Goal: Navigation & Orientation: Find specific page/section

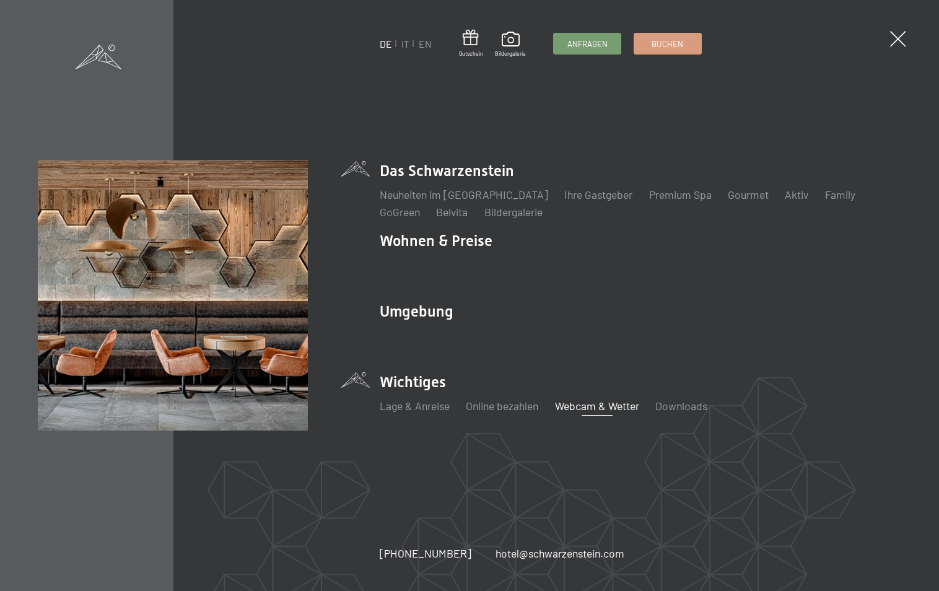
click at [574, 404] on link "Webcam & Wetter" at bounding box center [597, 406] width 84 height 14
click at [104, 62] on span at bounding box center [99, 55] width 46 height 24
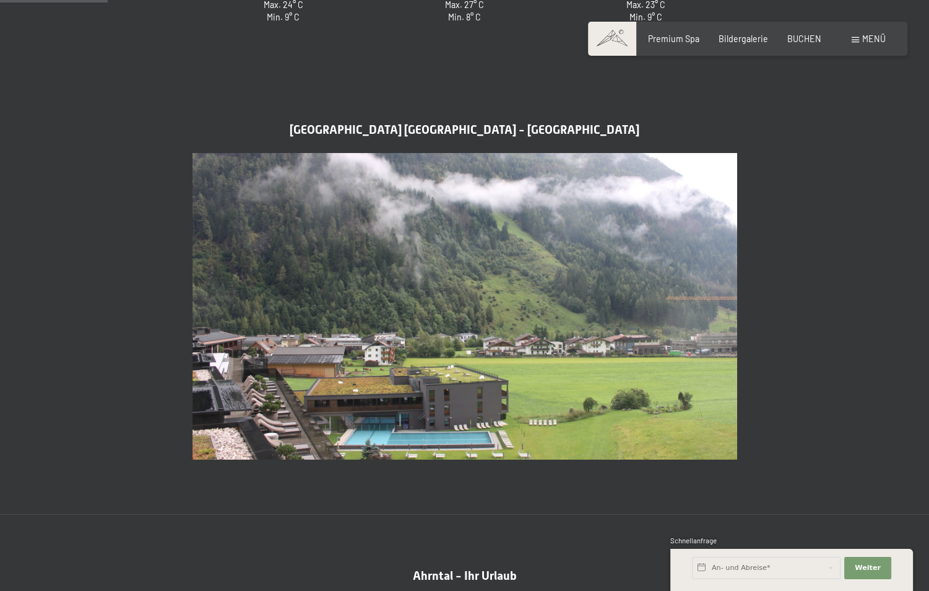
scroll to position [433, 0]
